Goal: Information Seeking & Learning: Learn about a topic

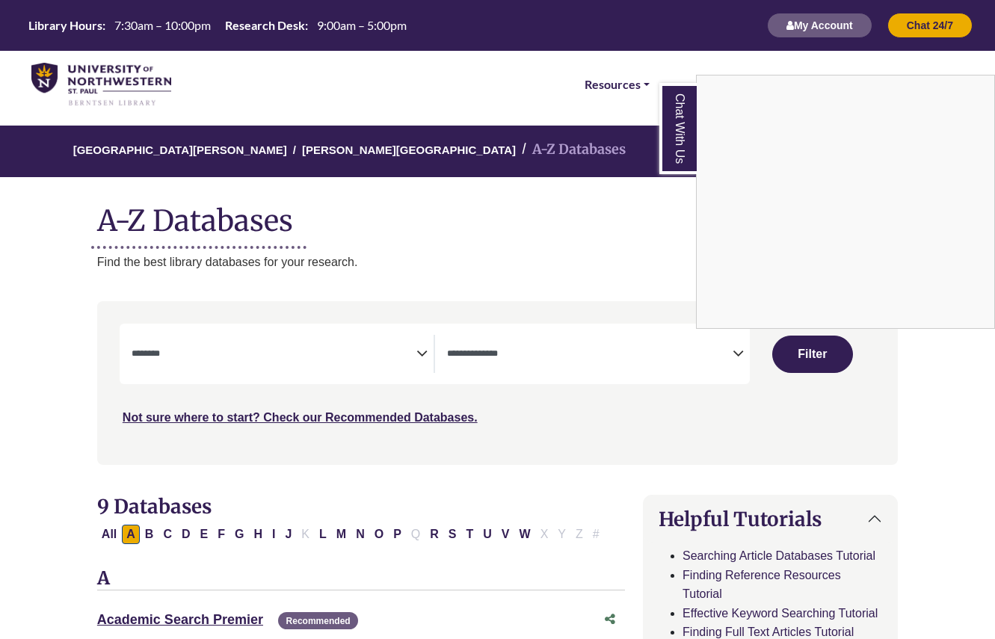
select select "Database Subject Filter"
select select "Database Types Filter"
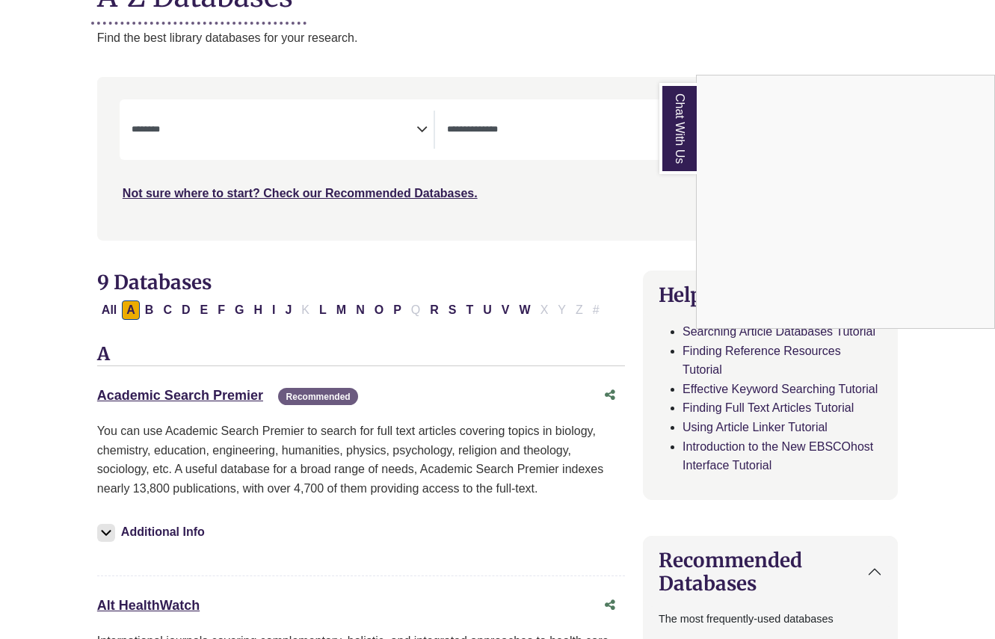
click at [398, 309] on div "Chat With Us" at bounding box center [497, 319] width 995 height 639
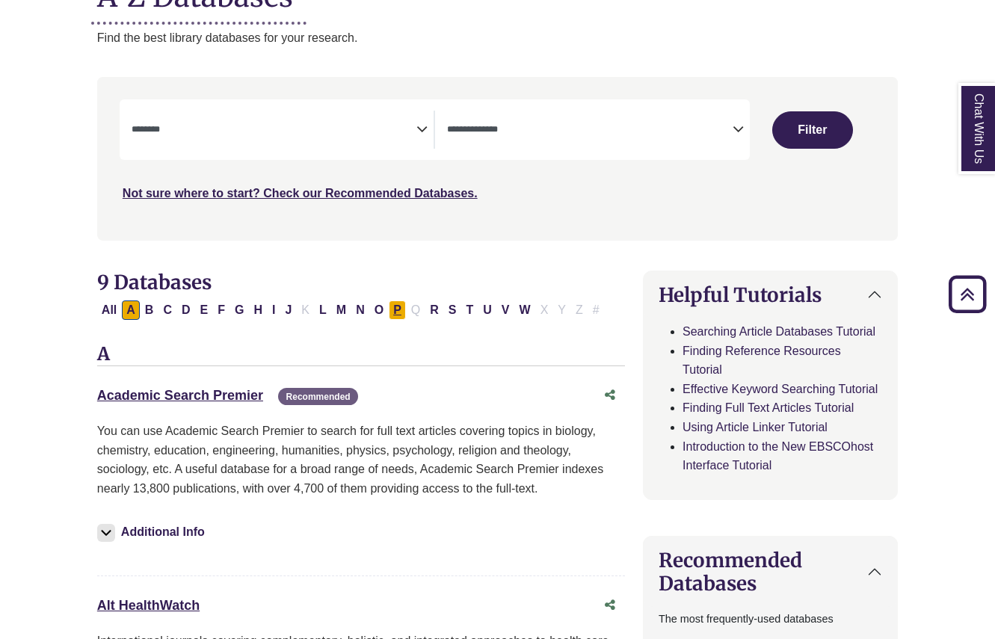
click at [398, 309] on button "P" at bounding box center [397, 309] width 17 height 19
select select "Database Subject Filter"
select select "Database Types Filter"
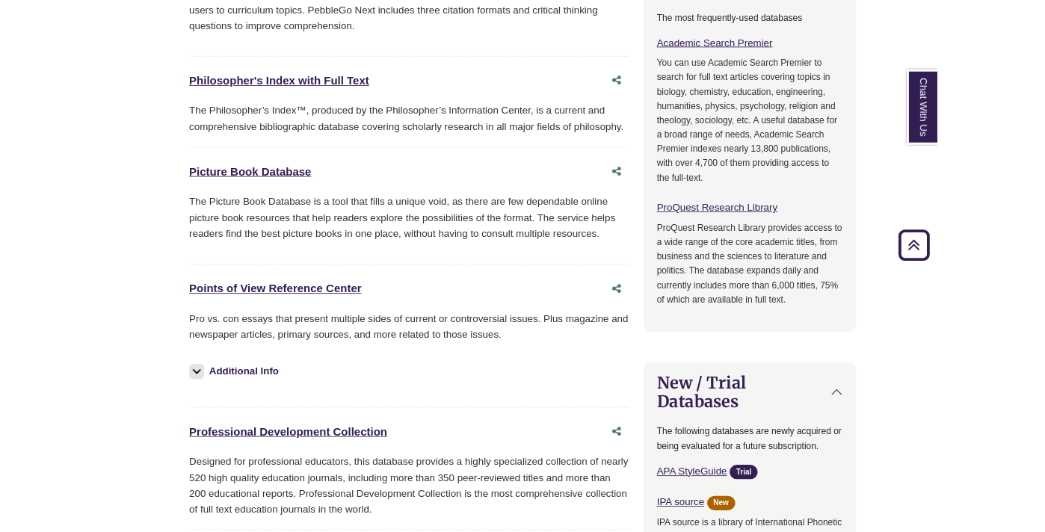
scroll to position [897, 0]
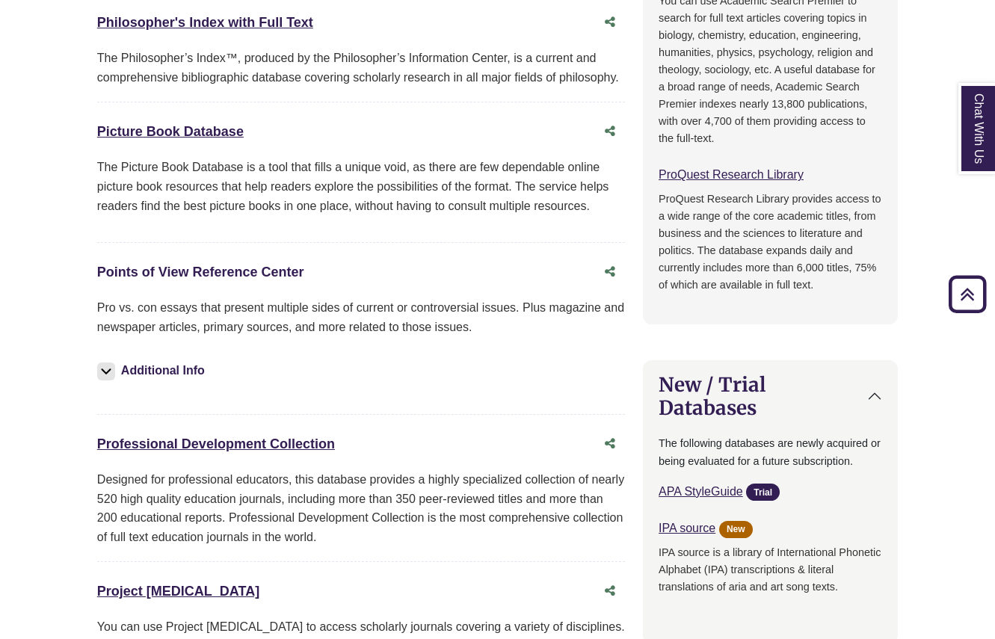
click at [161, 268] on link "Points of View Reference Center This link opens in a new window" at bounding box center [200, 272] width 207 height 15
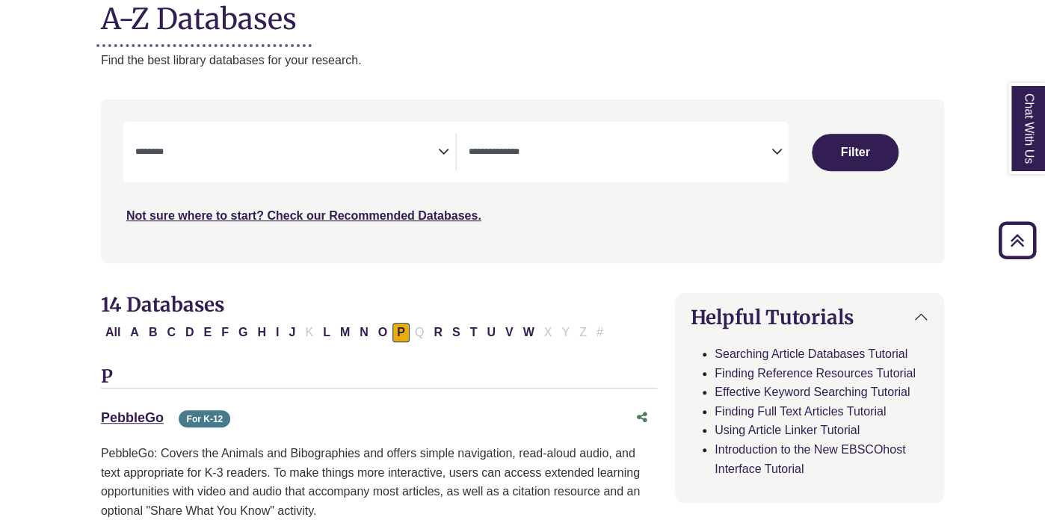
scroll to position [196, 0]
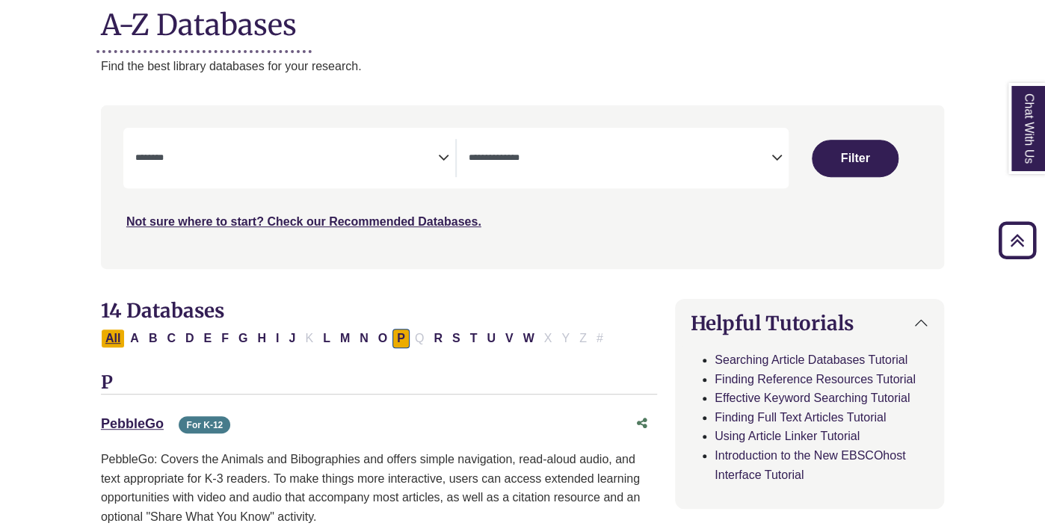
click at [111, 342] on button "All" at bounding box center [113, 338] width 24 height 19
select select "Database Subject Filter"
select select "Database Types Filter"
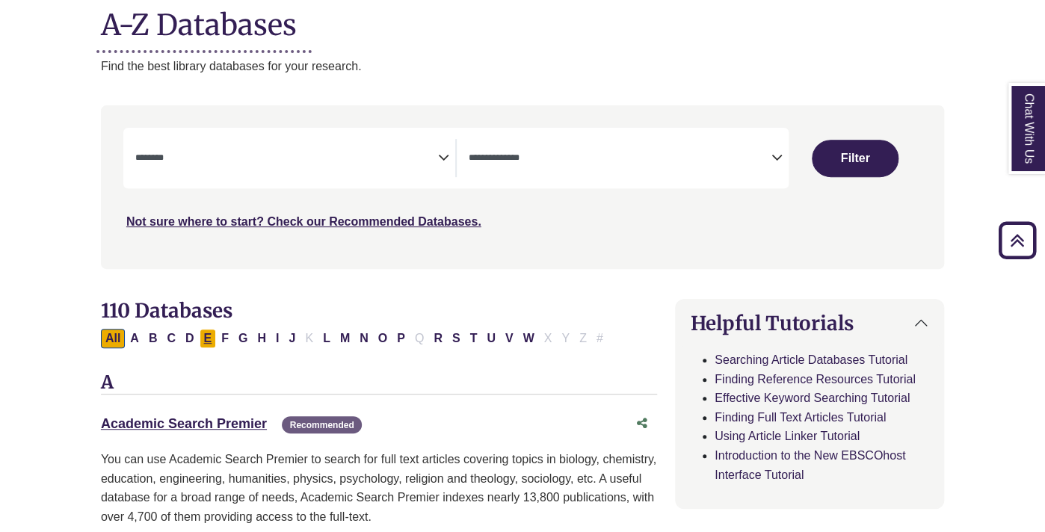
click at [200, 341] on button "E" at bounding box center [208, 338] width 17 height 19
select select "Database Subject Filter"
select select "Database Types Filter"
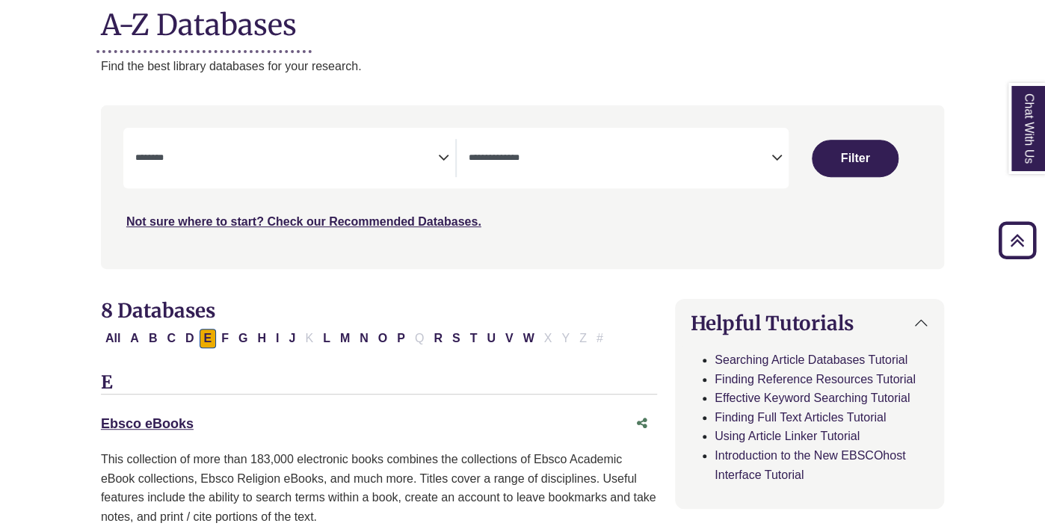
scroll to position [340, 0]
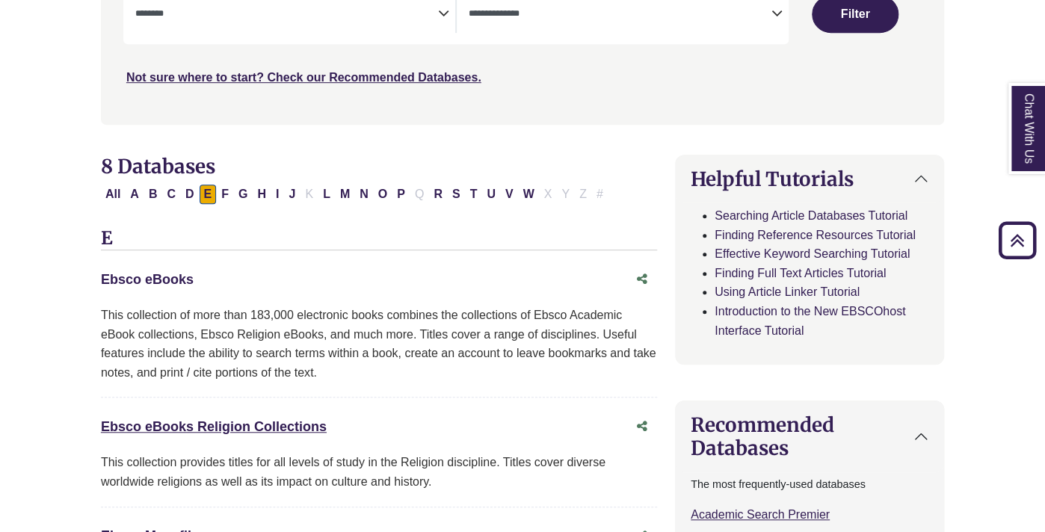
click at [135, 272] on link "Ebsco eBooks This link opens in a new window" at bounding box center [147, 279] width 93 height 15
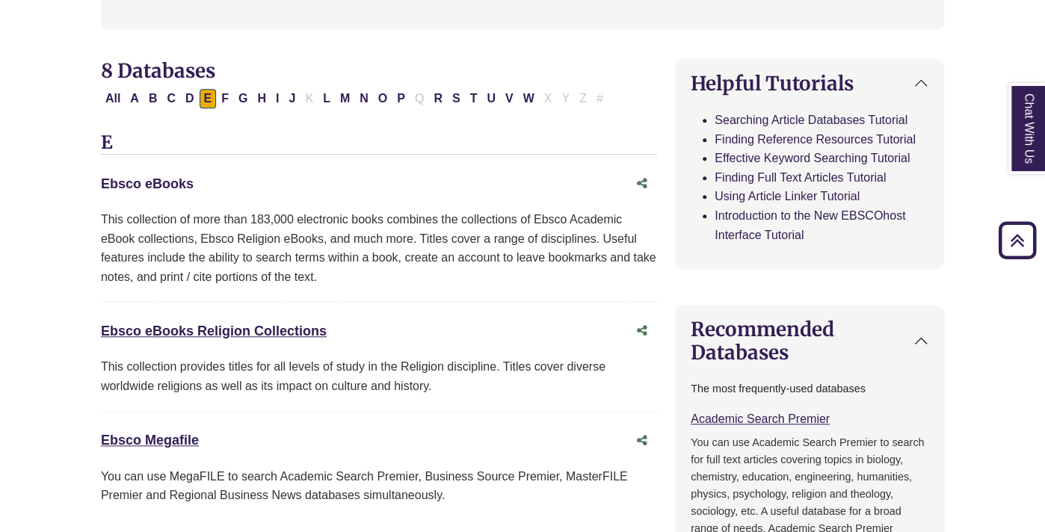
scroll to position [457, 0]
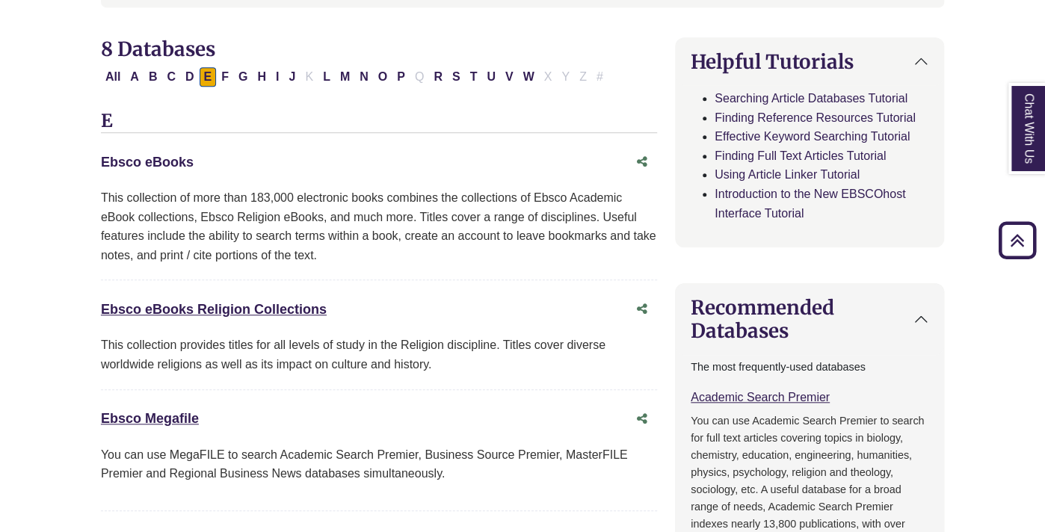
click at [152, 158] on link "Ebsco eBooks This link opens in a new window" at bounding box center [147, 162] width 93 height 15
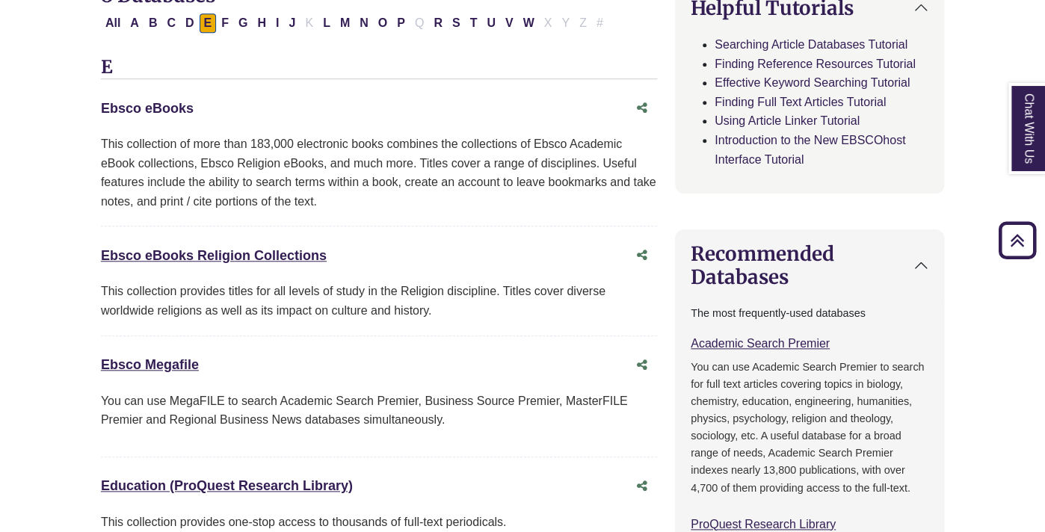
scroll to position [511, 0]
click at [176, 357] on link "Ebsco Megafile This link opens in a new window" at bounding box center [150, 364] width 98 height 15
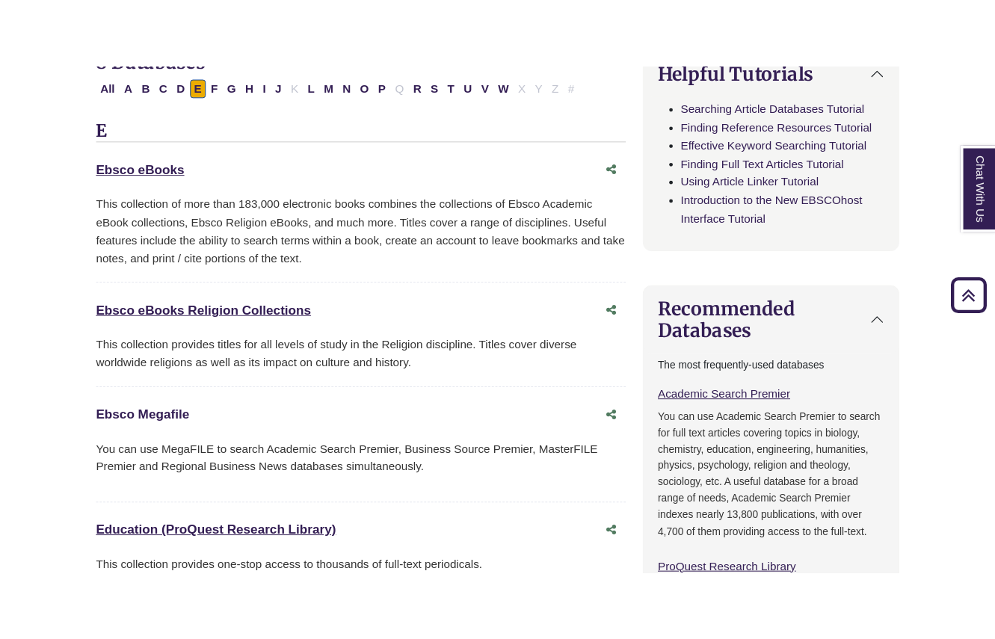
scroll to position [512, 0]
